Goal: Task Accomplishment & Management: Use online tool/utility

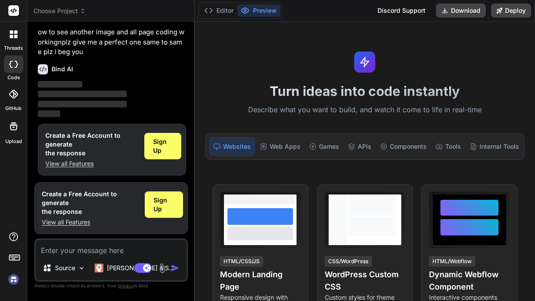
scroll to position [62, 0]
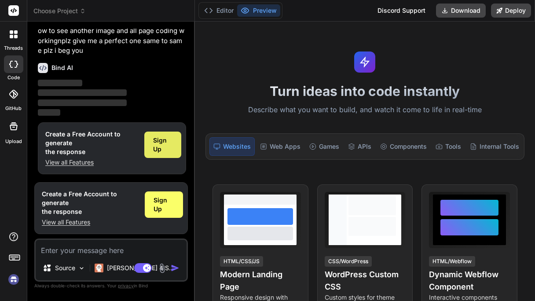
click at [160, 143] on span "Sign Up" at bounding box center [162, 145] width 19 height 18
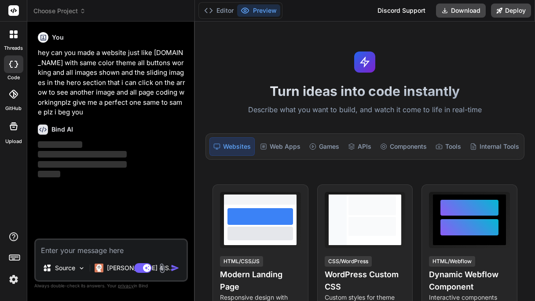
scroll to position [0, 0]
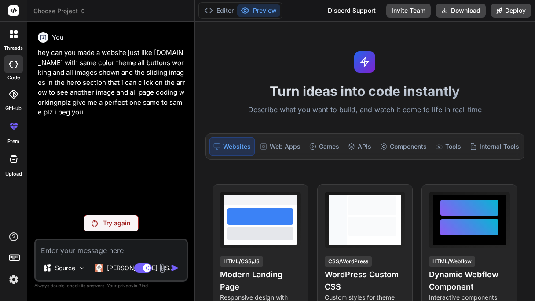
click at [121, 220] on p "Try again" at bounding box center [116, 223] width 27 height 9
click at [90, 219] on div "Try again" at bounding box center [111, 223] width 55 height 17
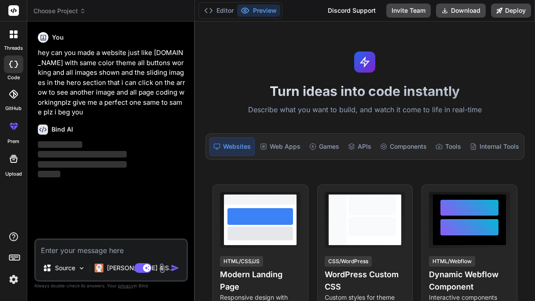
type textarea "x"
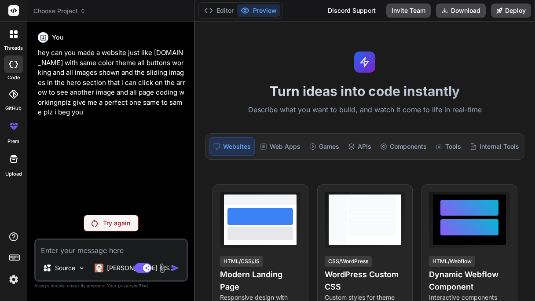
click at [80, 255] on textarea at bounding box center [111, 248] width 151 height 16
paste textarea "hey can you made a website just like acerhealth.com with same color theme all b…"
type textarea "hey can you made a website just like acerhealth.com with same color theme all b…"
type textarea "x"
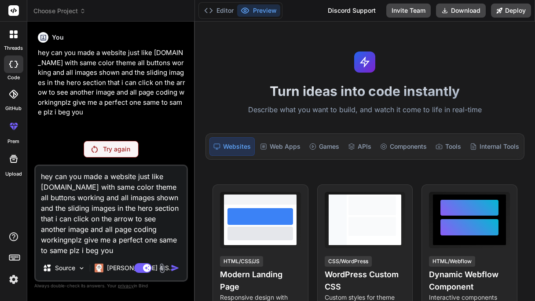
type textarea "hey can you made a website just like acerhealth.com with same color theme all b…"
click at [232, 301] on html "threads code GitHub prem Upload Choose Project Created with Pixso. Bind AI Web …" at bounding box center [267, 150] width 535 height 301
click at [261, 84] on h1 "Turn ideas into code instantly" at bounding box center [365, 91] width 330 height 16
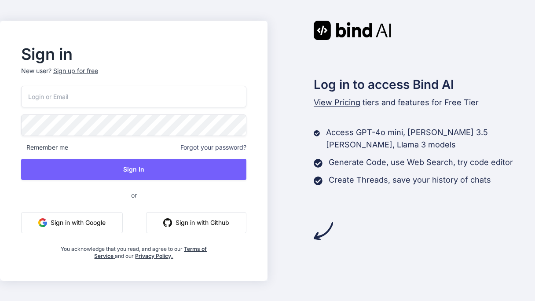
click at [93, 217] on button "Sign in with Google" at bounding box center [72, 222] width 102 height 21
click at [73, 231] on button "Sign in with Google" at bounding box center [72, 222] width 102 height 21
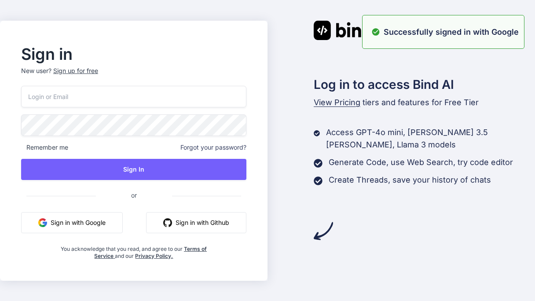
click at [60, 225] on button "Sign in with Google" at bounding box center [72, 222] width 102 height 21
